Goal: Book appointment/travel/reservation

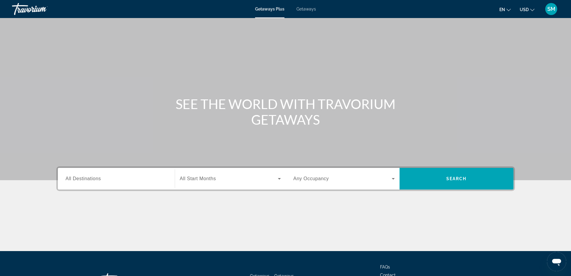
click at [98, 177] on span "All Destinations" at bounding box center [83, 178] width 35 height 5
click at [98, 177] on input "Destination All Destinations" at bounding box center [116, 178] width 101 height 7
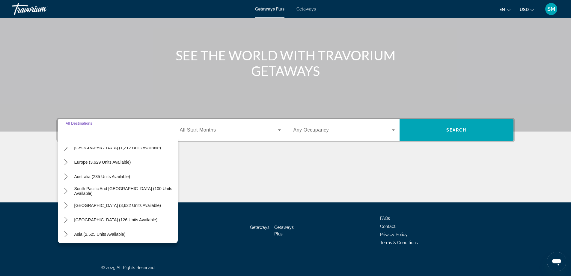
scroll to position [97, 0]
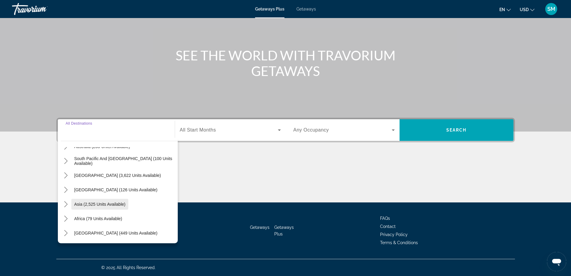
click at [107, 206] on span "Asia (2,525 units available)" at bounding box center [99, 204] width 51 height 5
type input "**********"
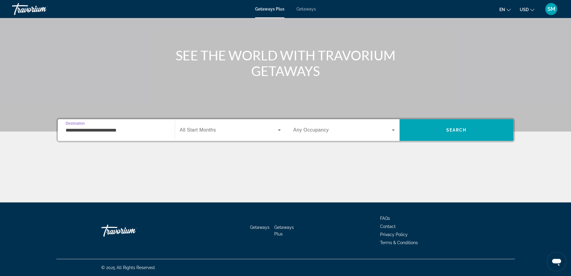
click at [209, 132] on span "All Start Months" at bounding box center [198, 129] width 36 height 5
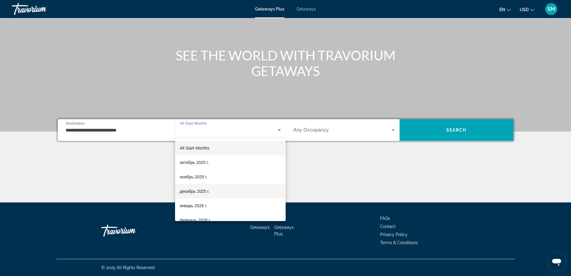
click at [193, 190] on span "декабрь 2025 г." at bounding box center [195, 190] width 30 height 7
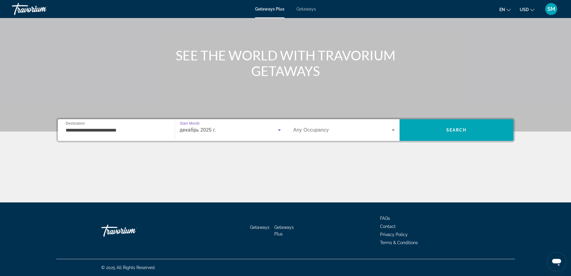
click at [336, 126] on span "Search widget" at bounding box center [343, 129] width 98 height 7
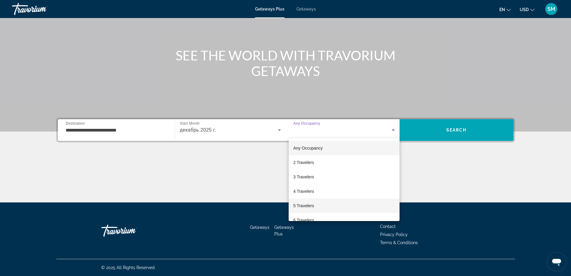
click at [301, 204] on span "5 Travelers" at bounding box center [304, 205] width 21 height 7
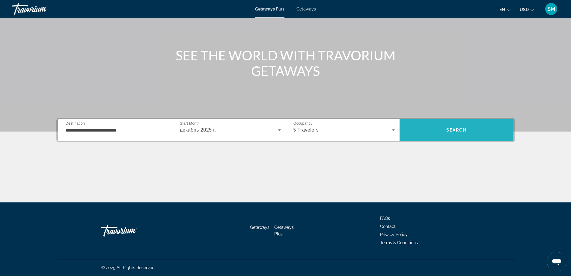
click at [454, 128] on span "Search" at bounding box center [457, 129] width 20 height 5
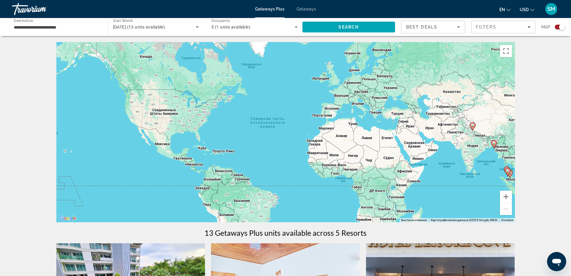
click at [166, 29] on div "December 2025 (13 units available)" at bounding box center [154, 26] width 83 height 7
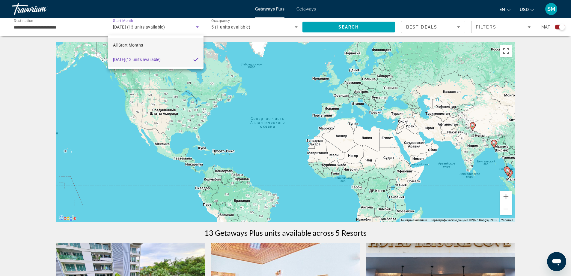
click at [155, 45] on mat-option "All Start Months" at bounding box center [156, 45] width 96 height 14
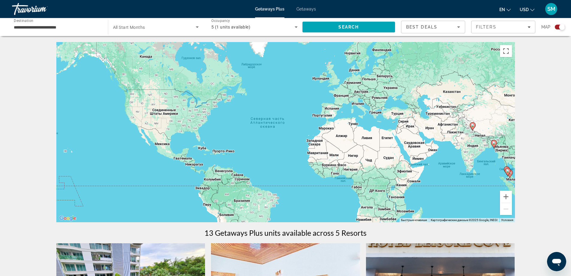
click at [161, 33] on div "Search widget" at bounding box center [156, 27] width 86 height 17
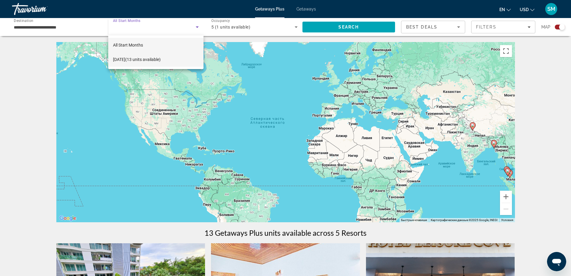
click at [161, 60] on span "December 2025 (13 units available)" at bounding box center [137, 59] width 48 height 7
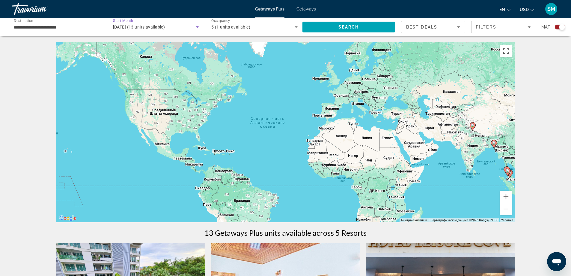
click at [130, 30] on div "December 2025 (13 units available)" at bounding box center [154, 26] width 83 height 7
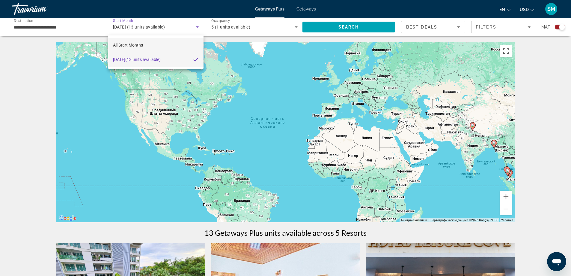
click at [144, 43] on mat-option "All Start Months" at bounding box center [156, 45] width 96 height 14
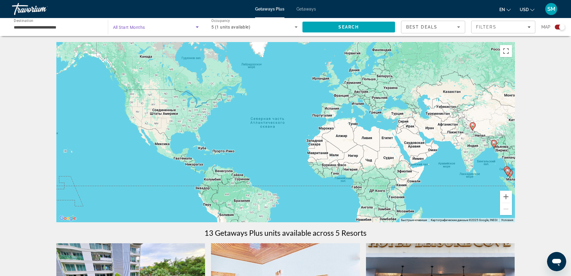
click at [163, 28] on span "Search widget" at bounding box center [154, 26] width 83 height 7
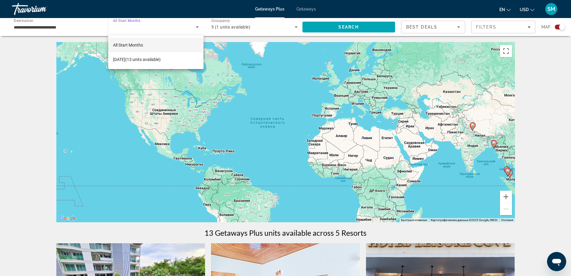
click at [159, 46] on mat-option "All Start Months" at bounding box center [156, 45] width 96 height 14
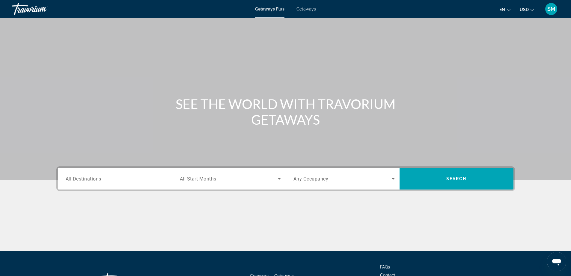
click at [89, 178] on span "All Destinations" at bounding box center [84, 178] width 36 height 6
click at [89, 178] on input "Destination All Destinations" at bounding box center [116, 178] width 101 height 7
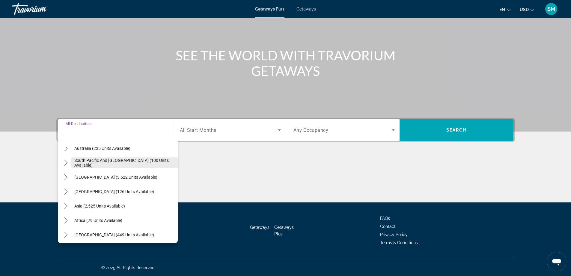
scroll to position [97, 0]
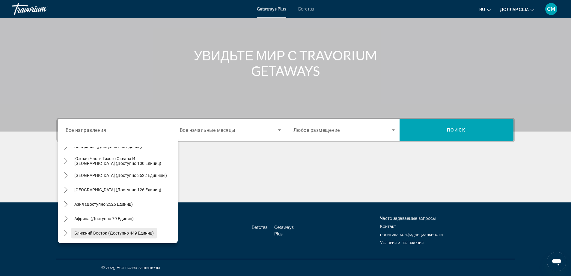
click at [106, 233] on font "Ближний Восток (доступно 449 единиц)" at bounding box center [113, 232] width 79 height 5
type input "**********"
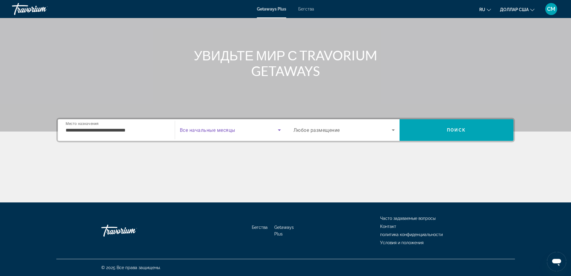
click at [244, 129] on span "Виджет поиска" at bounding box center [229, 129] width 98 height 7
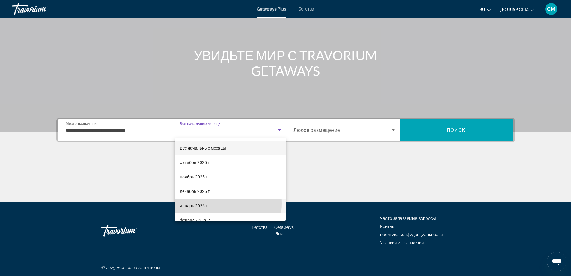
click at [205, 203] on font "январь 2026 г." at bounding box center [194, 205] width 29 height 5
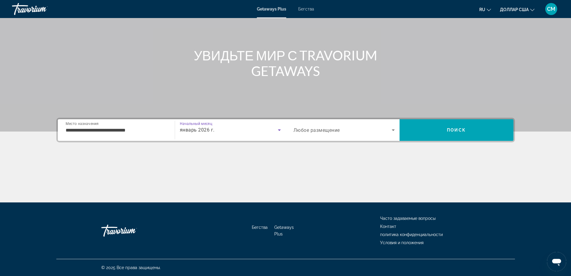
click at [343, 133] on div "Виджет поиска" at bounding box center [344, 129] width 101 height 17
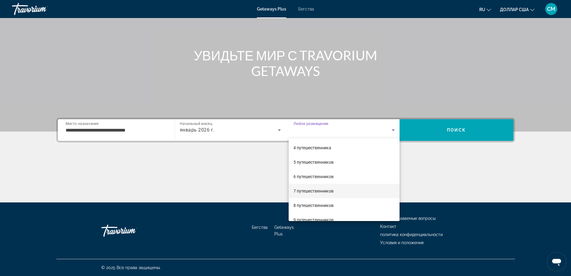
scroll to position [30, 0]
click at [319, 188] on font "6 путешественников" at bounding box center [314, 189] width 40 height 5
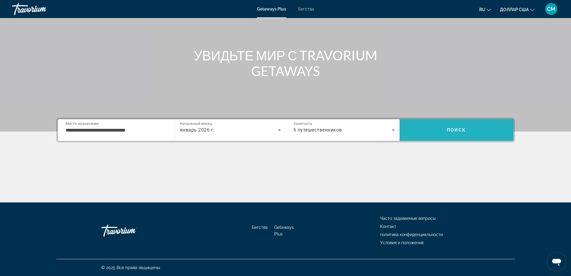
click at [447, 129] on span "Поиск" at bounding box center [457, 130] width 114 height 14
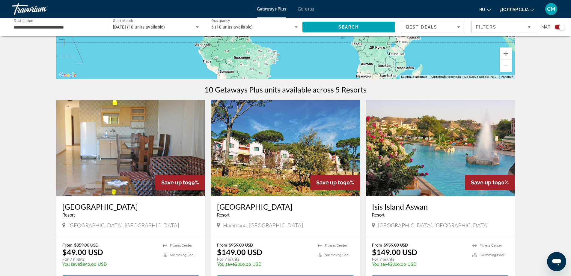
scroll to position [143, 0]
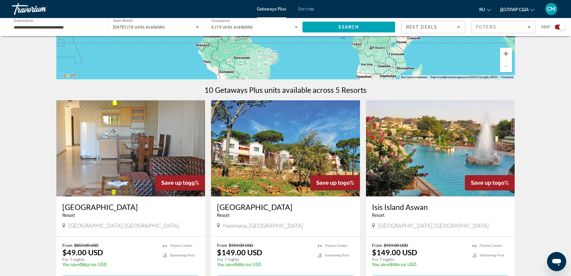
click at [165, 28] on span "January 2026 (10 units available)" at bounding box center [139, 27] width 52 height 5
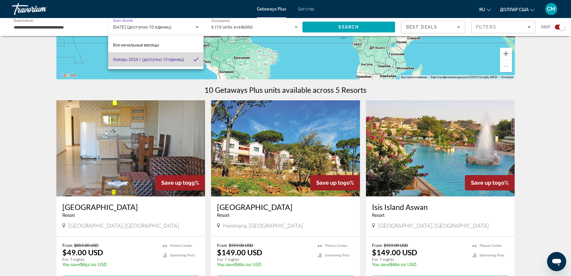
click at [177, 60] on font "(доступно 10 единиц)" at bounding box center [163, 59] width 42 height 5
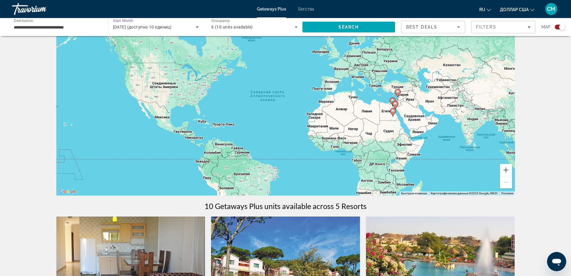
scroll to position [0, 0]
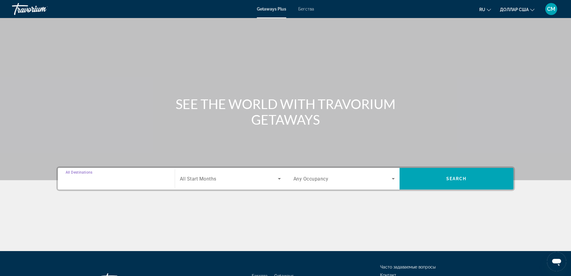
click at [111, 179] on input "Destination All Destinations" at bounding box center [116, 178] width 101 height 7
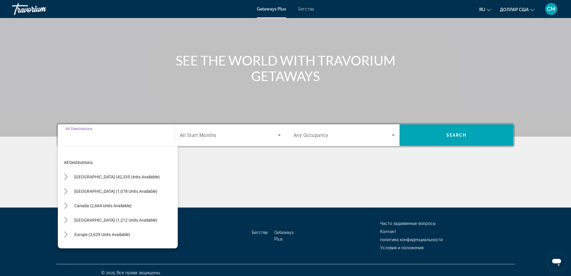
scroll to position [49, 0]
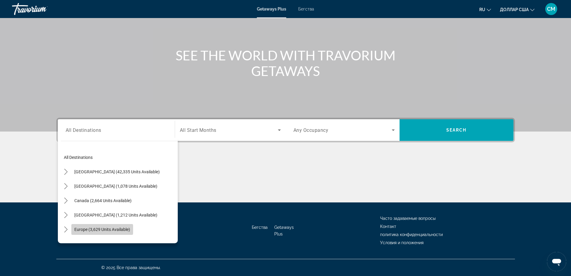
click at [104, 226] on span "Select destination: Europe (3,629 units available)" at bounding box center [102, 229] width 62 height 14
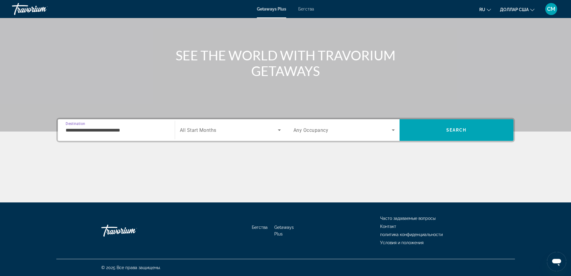
click at [121, 132] on input "**********" at bounding box center [116, 130] width 101 height 7
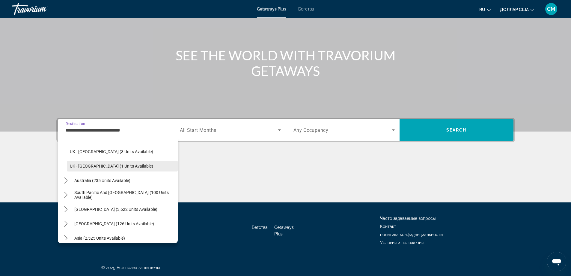
scroll to position [396, 0]
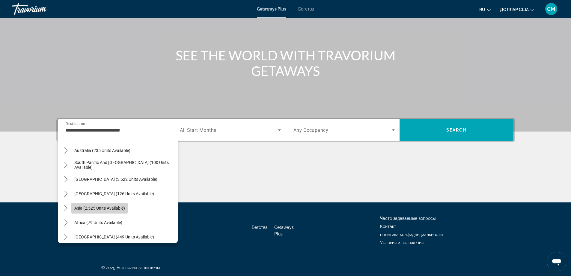
click at [116, 210] on span "Asia (2,525 units available)" at bounding box center [99, 207] width 51 height 5
type input "**********"
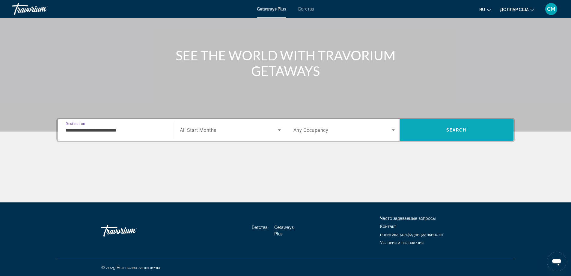
click at [454, 124] on span "Search" at bounding box center [457, 130] width 114 height 14
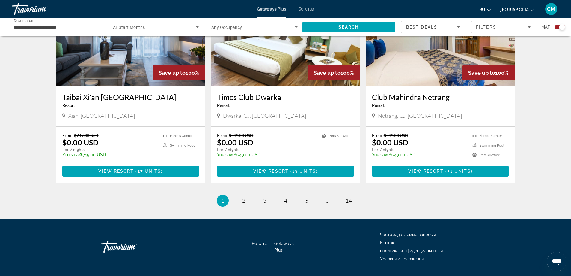
scroll to position [890, 0]
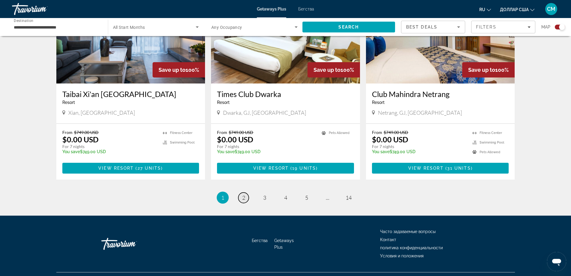
click at [242, 194] on span "2" at bounding box center [243, 197] width 3 height 7
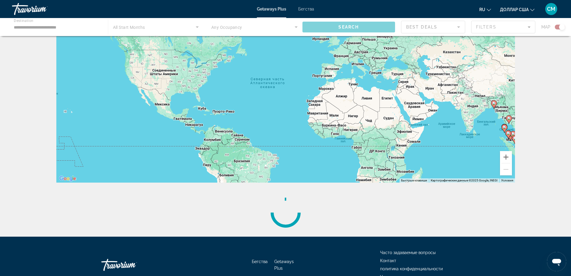
scroll to position [74, 0]
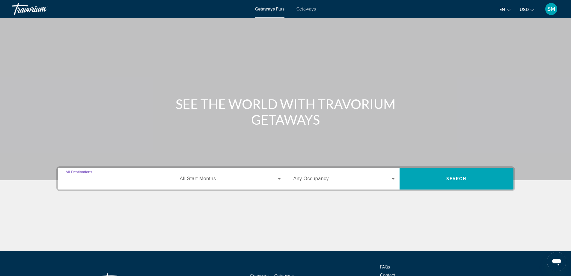
click at [137, 175] on div "Search widget" at bounding box center [116, 178] width 101 height 17
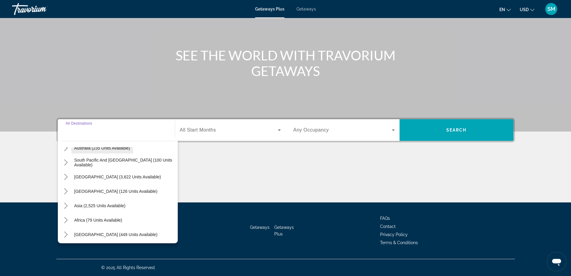
scroll to position [97, 0]
click at [118, 232] on span "Middle East (449 units available)" at bounding box center [115, 232] width 83 height 5
type input "**********"
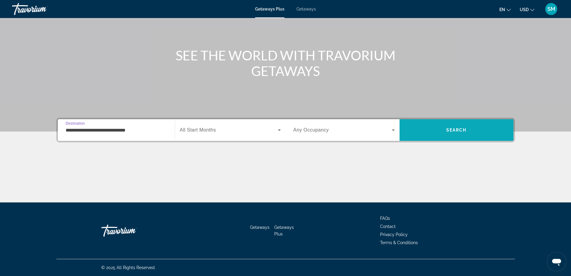
click at [448, 133] on span "Search" at bounding box center [457, 130] width 114 height 14
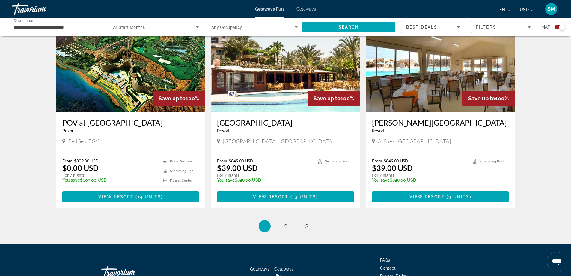
scroll to position [881, 0]
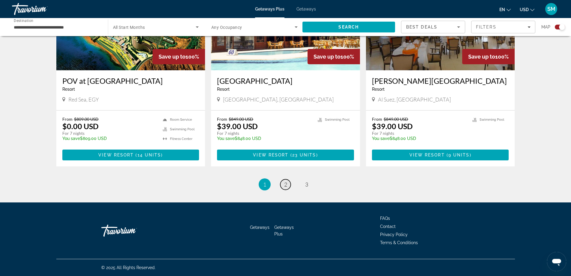
click at [289, 187] on link "page 2" at bounding box center [285, 184] width 10 height 10
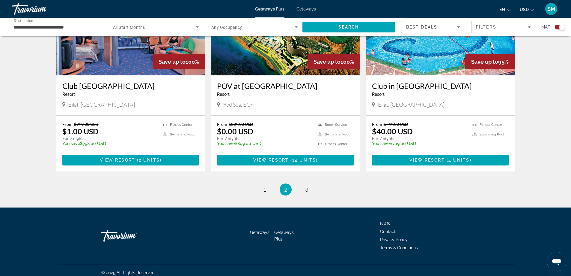
scroll to position [881, 0]
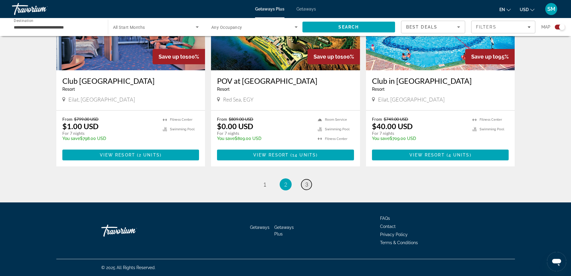
click at [304, 181] on link "page 3" at bounding box center [306, 184] width 10 height 10
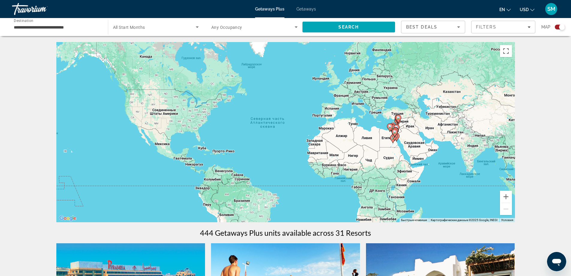
click at [456, 96] on div "Чтобы активировать перетаскивание с помощью клавиатуры, нажмите Alt + Ввод. Пос…" at bounding box center [285, 132] width 459 height 180
click at [451, 89] on div "Чтобы активировать перетаскивание с помощью клавиатуры, нажмите Alt + Ввод. Пос…" at bounding box center [285, 132] width 459 height 180
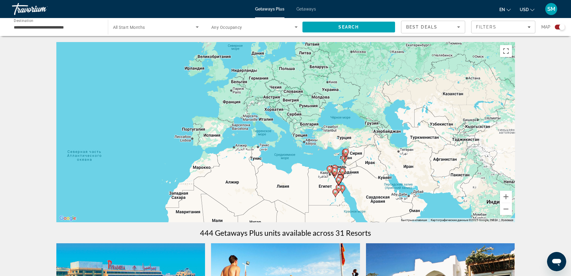
click at [451, 89] on div "Чтобы активировать перетаскивание с помощью клавиатуры, нажмите Alt + Ввод. Пос…" at bounding box center [285, 132] width 459 height 180
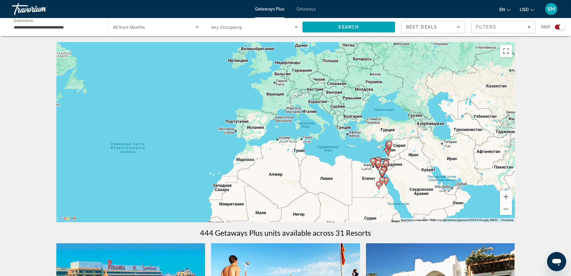
drag, startPoint x: 347, startPoint y: 154, endPoint x: 391, endPoint y: 147, distance: 44.8
click at [391, 147] on gmp-advanced-marker "Main content" at bounding box center [390, 144] width 6 height 9
click at [126, 29] on font "Все начальные месяцы" at bounding box center [136, 27] width 49 height 5
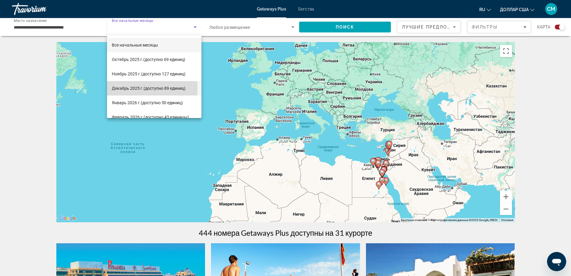
click at [138, 88] on font "Декабрь 2025 г." at bounding box center [128, 88] width 32 height 5
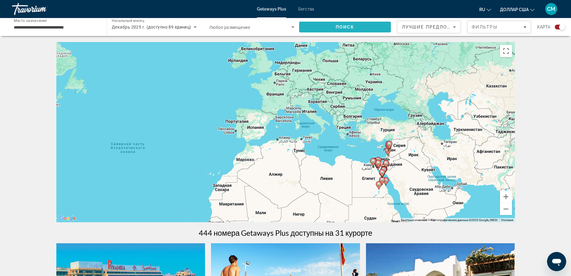
click at [370, 29] on span "Поиск" at bounding box center [345, 27] width 92 height 14
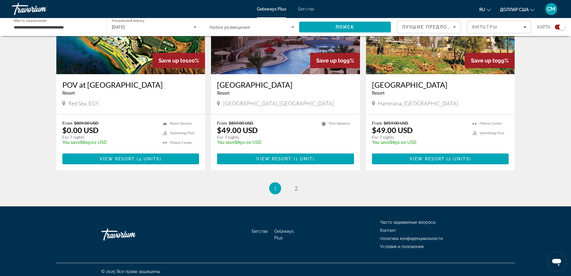
scroll to position [881, 0]
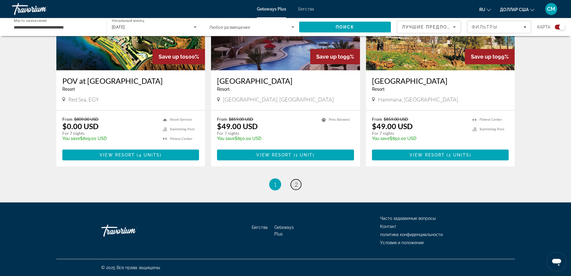
click at [295, 185] on span "2" at bounding box center [296, 184] width 3 height 7
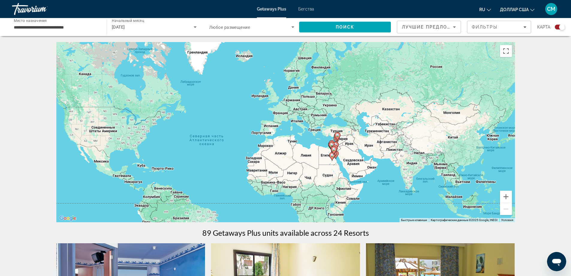
click at [125, 29] on span "December 2025" at bounding box center [118, 27] width 13 height 5
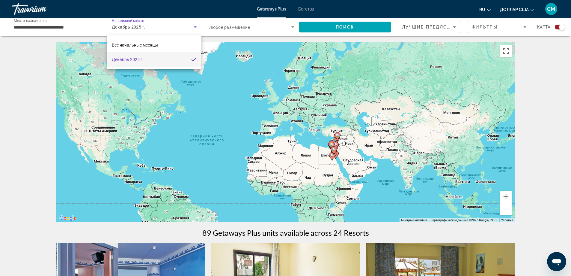
click at [44, 30] on div at bounding box center [285, 138] width 571 height 276
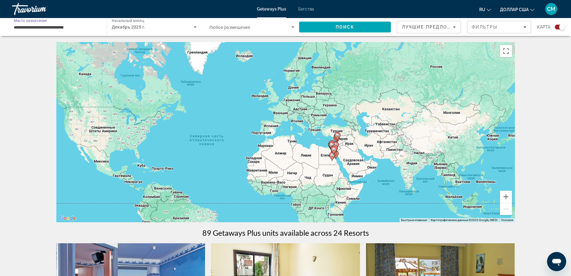
click at [51, 26] on input "**********" at bounding box center [56, 27] width 85 height 7
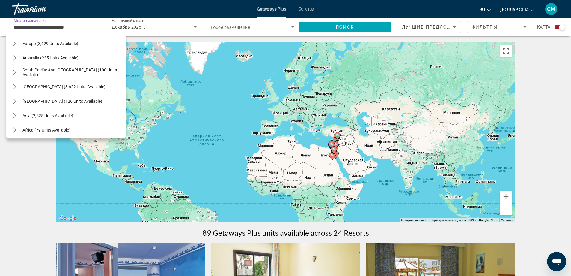
scroll to position [80, 0]
click at [52, 117] on span "Asia (2,525 units available)" at bounding box center [47, 116] width 51 height 5
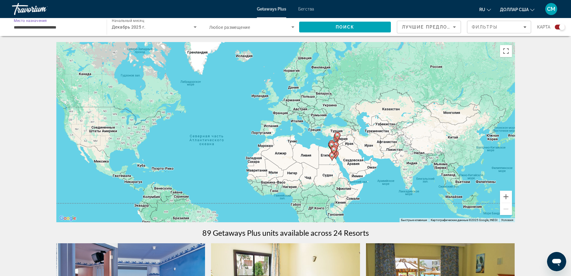
click at [48, 25] on input "**********" at bounding box center [56, 27] width 85 height 7
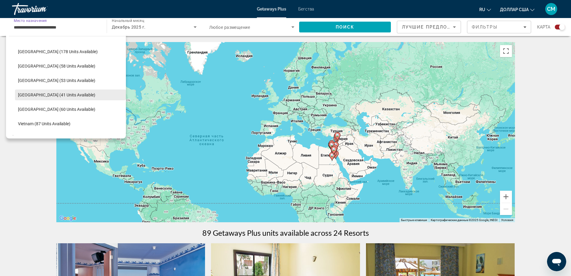
scroll to position [228, 0]
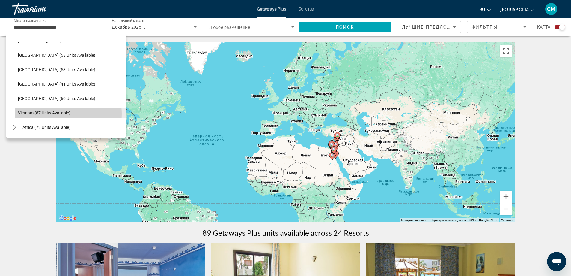
click at [47, 114] on span "Vietnam (87 units available)" at bounding box center [44, 112] width 52 height 5
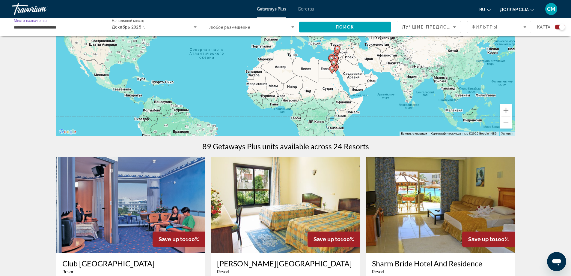
scroll to position [0, 0]
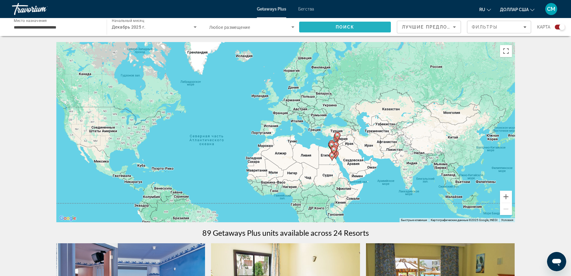
click at [350, 29] on font "Поиск" at bounding box center [345, 27] width 19 height 5
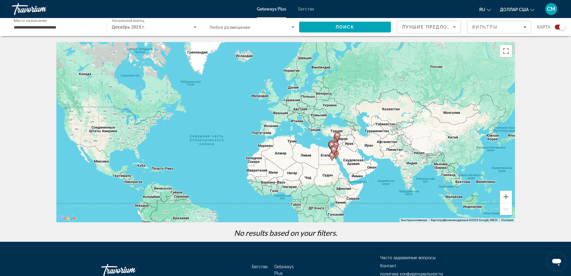
click at [128, 29] on span "Декабрь 2025 г." at bounding box center [129, 27] width 34 height 5
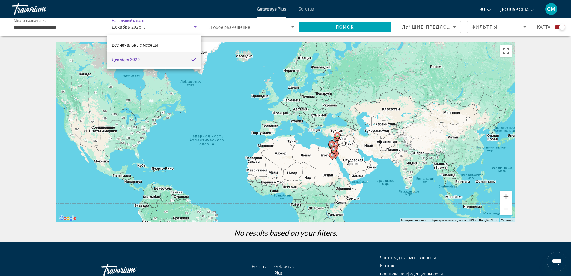
click at [128, 29] on div at bounding box center [285, 138] width 571 height 276
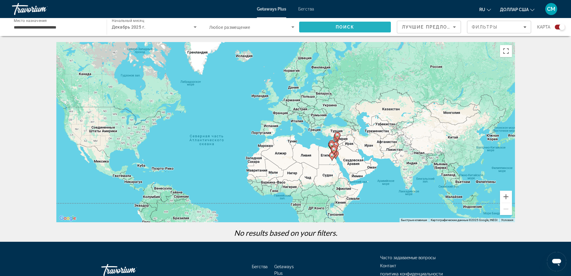
click at [365, 25] on span "Поиск" at bounding box center [345, 27] width 92 height 14
click at [61, 28] on input "**********" at bounding box center [56, 27] width 85 height 7
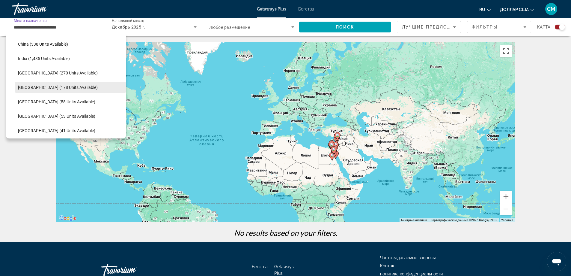
scroll to position [151, 0]
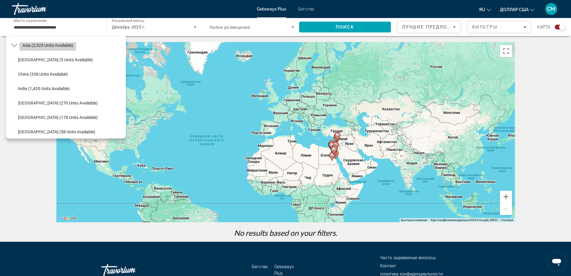
click at [55, 50] on span "Select destination: Asia (2,525 units available)" at bounding box center [47, 45] width 57 height 14
type input "**********"
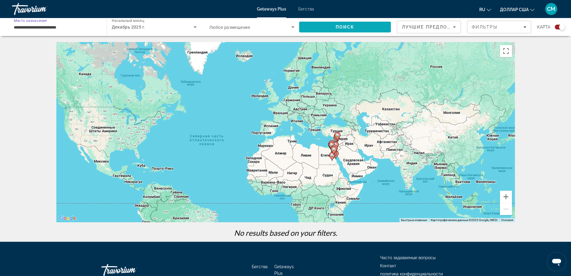
click at [348, 28] on font "Поиск" at bounding box center [345, 27] width 19 height 5
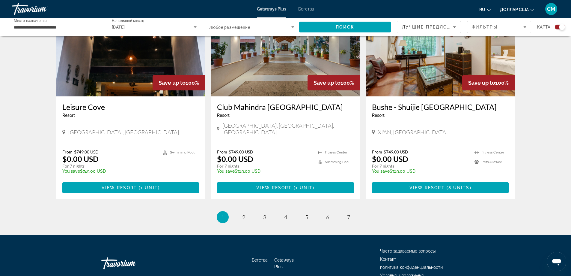
scroll to position [870, 0]
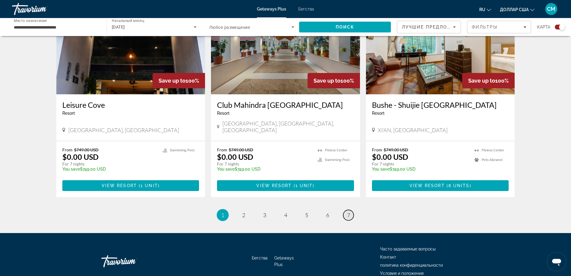
click at [350, 210] on link "page 7" at bounding box center [348, 215] width 10 height 10
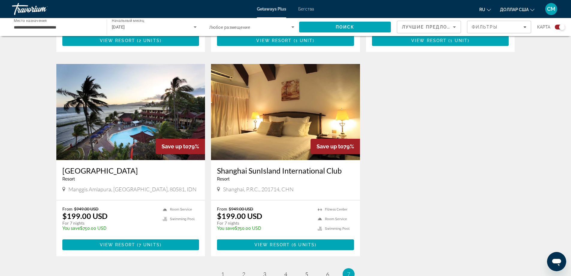
scroll to position [840, 0]
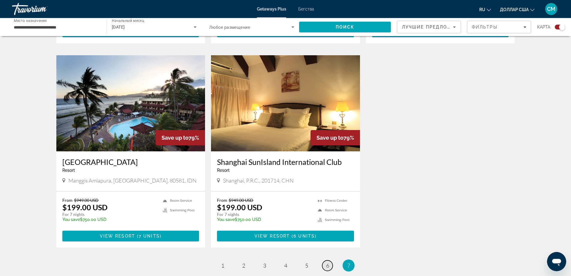
click at [326, 262] on span "6" at bounding box center [327, 265] width 3 height 7
